Goal: Task Accomplishment & Management: Manage account settings

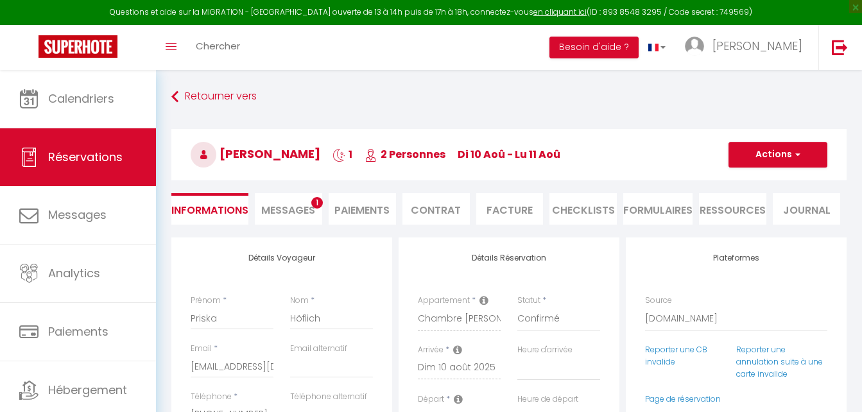
select select "DE"
select select "63404"
select select
select select "14"
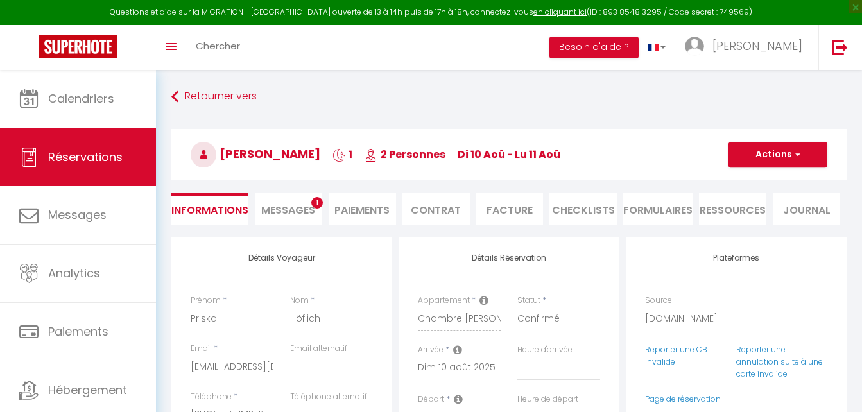
select select "2"
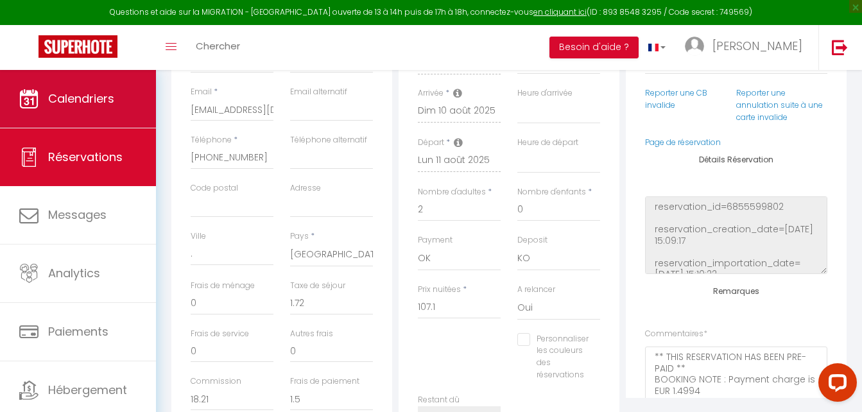
scroll to position [257, 0]
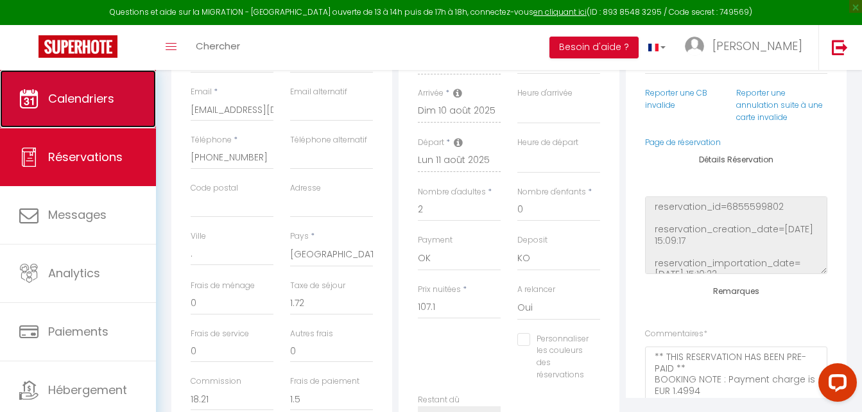
click at [42, 102] on link "Calendriers" at bounding box center [78, 99] width 156 height 58
